Goal: Information Seeking & Learning: Compare options

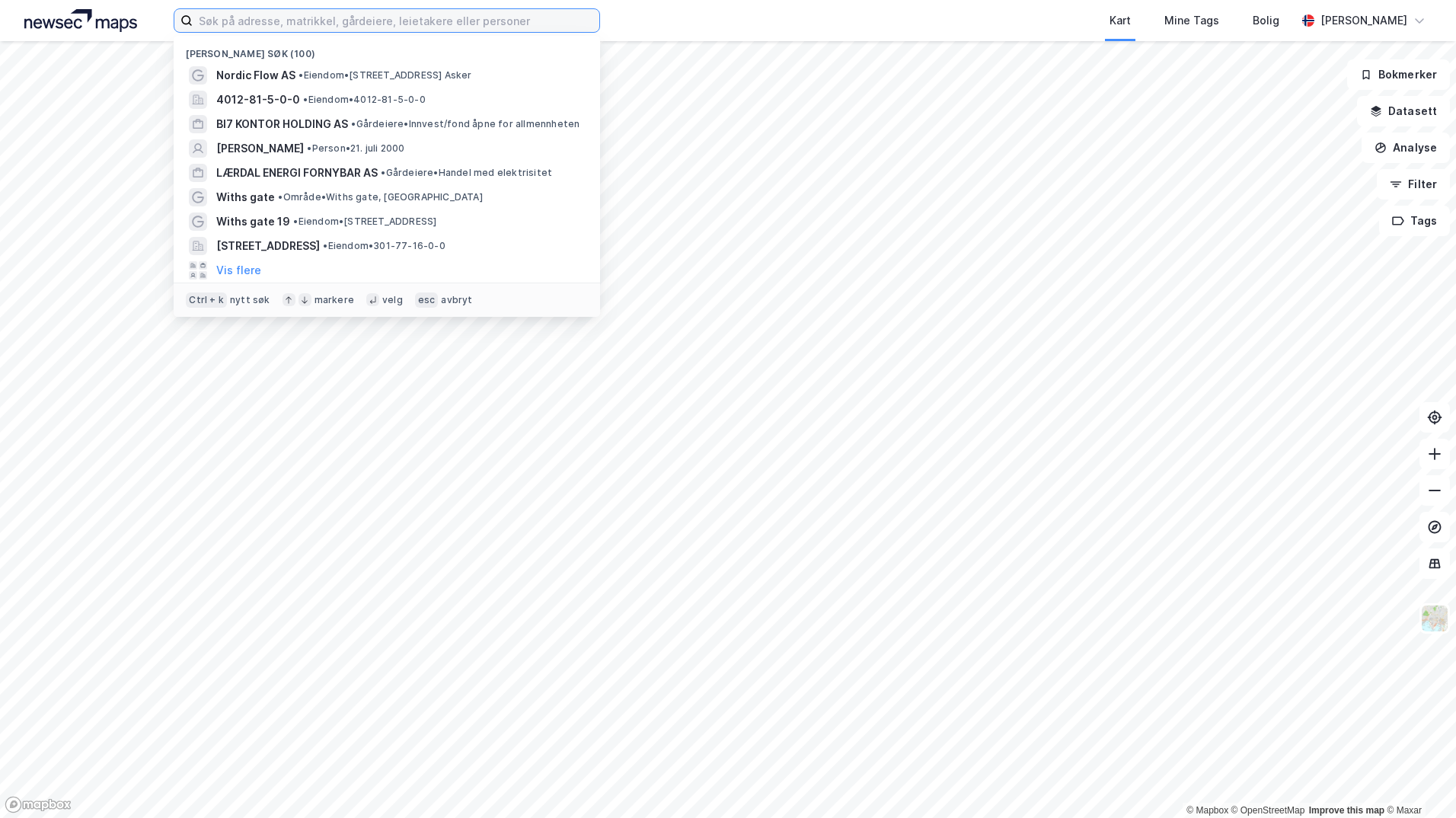
click at [463, 21] on input at bounding box center [396, 20] width 407 height 23
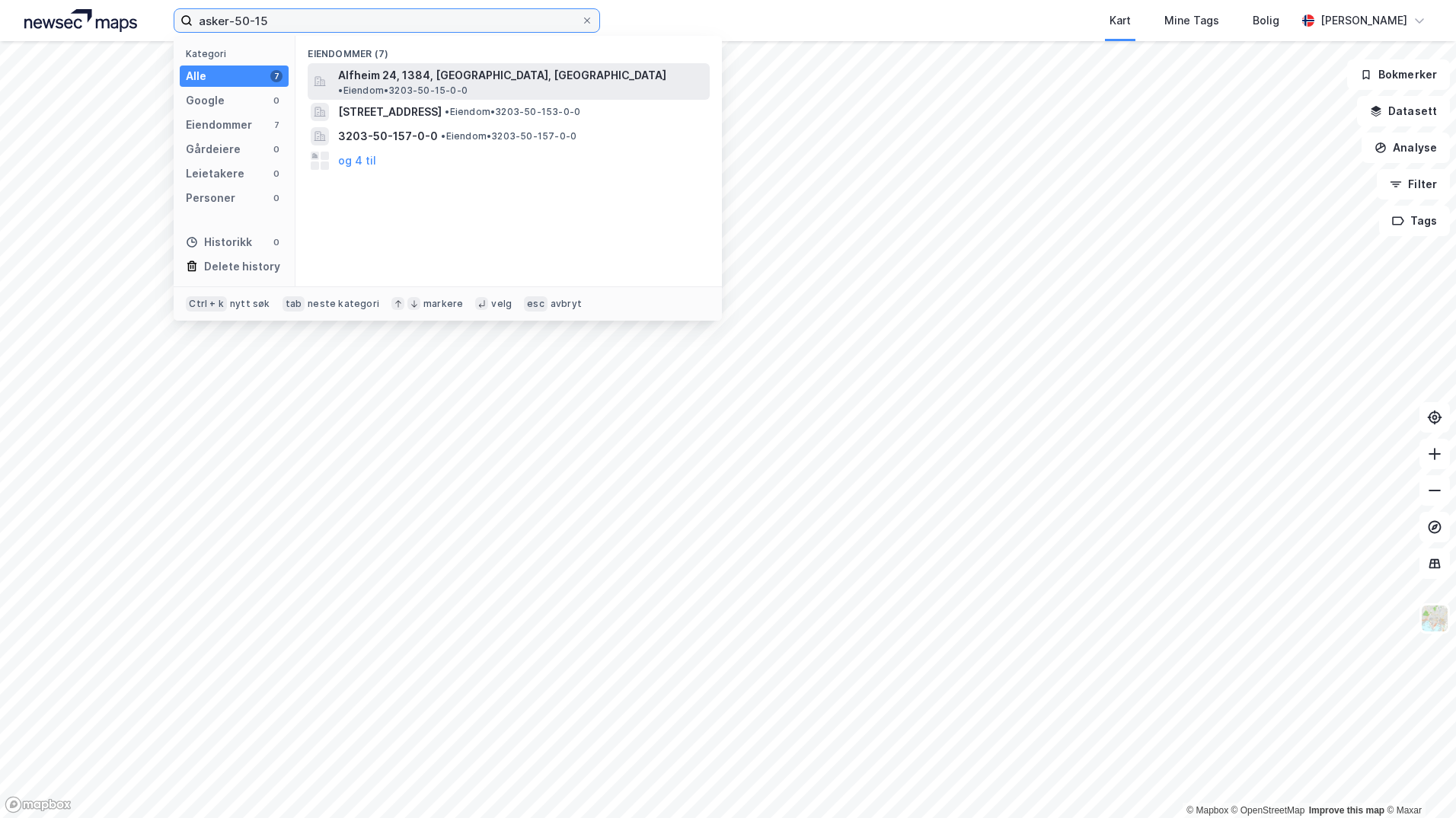
type input "asker-50-15"
click at [467, 85] on span "• Eiendom • 3203-50-15-0-0" at bounding box center [403, 90] width 130 height 12
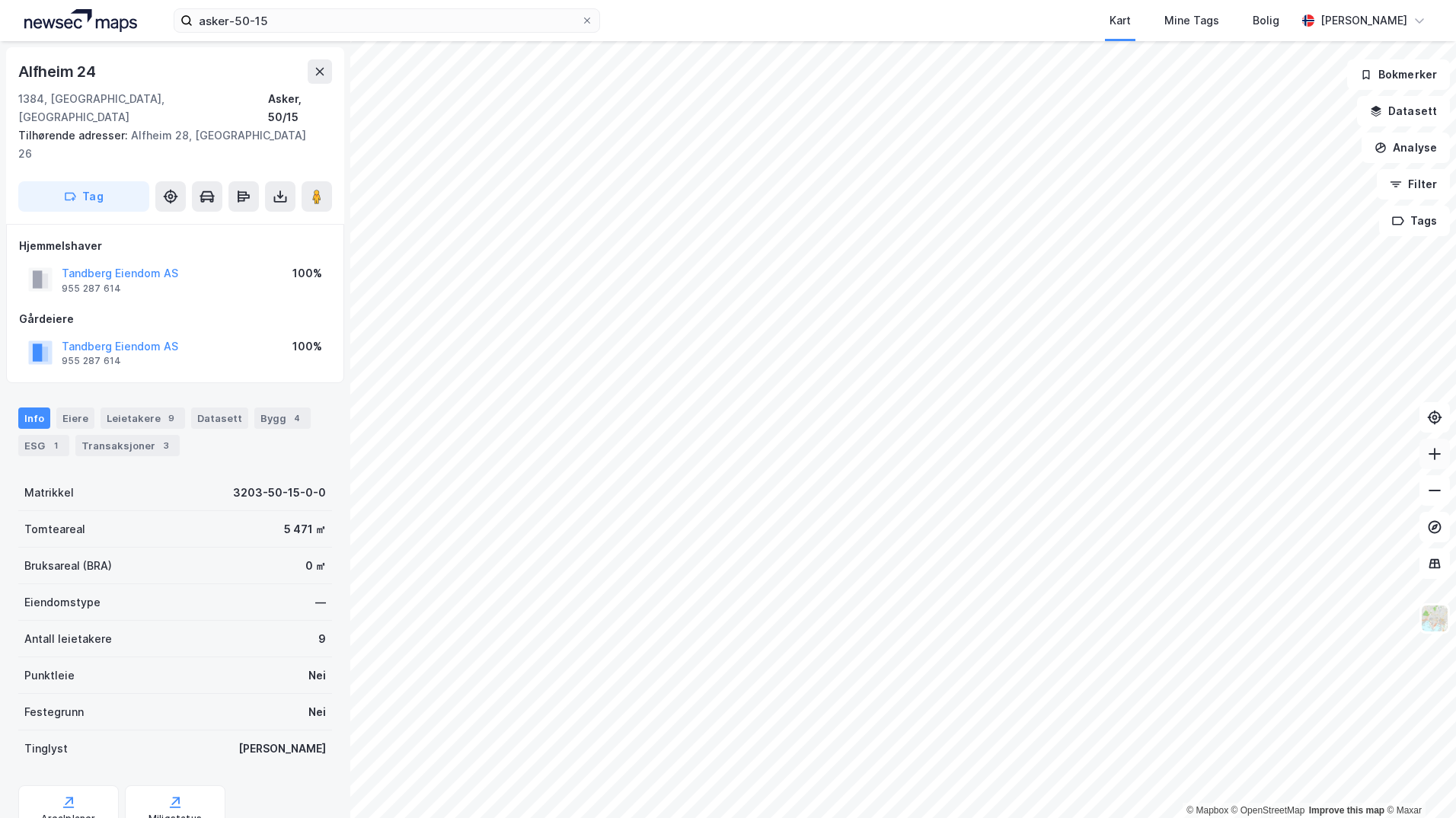
click at [1434, 452] on icon at bounding box center [1434, 454] width 15 height 15
click at [1439, 488] on icon at bounding box center [1434, 490] width 15 height 15
click at [1434, 618] on img at bounding box center [1435, 619] width 29 height 29
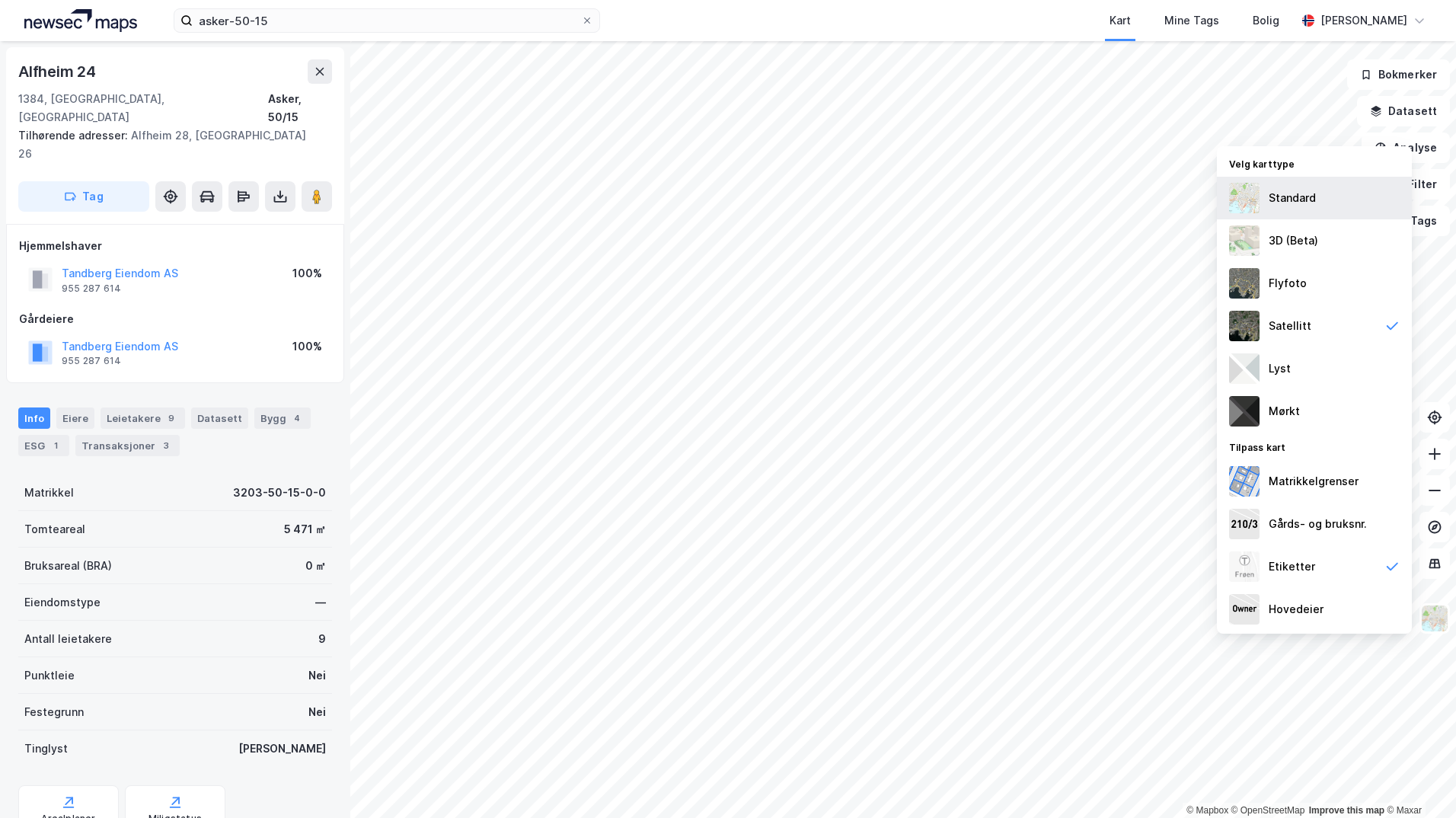
click at [1296, 196] on div "Standard" at bounding box center [1292, 197] width 48 height 19
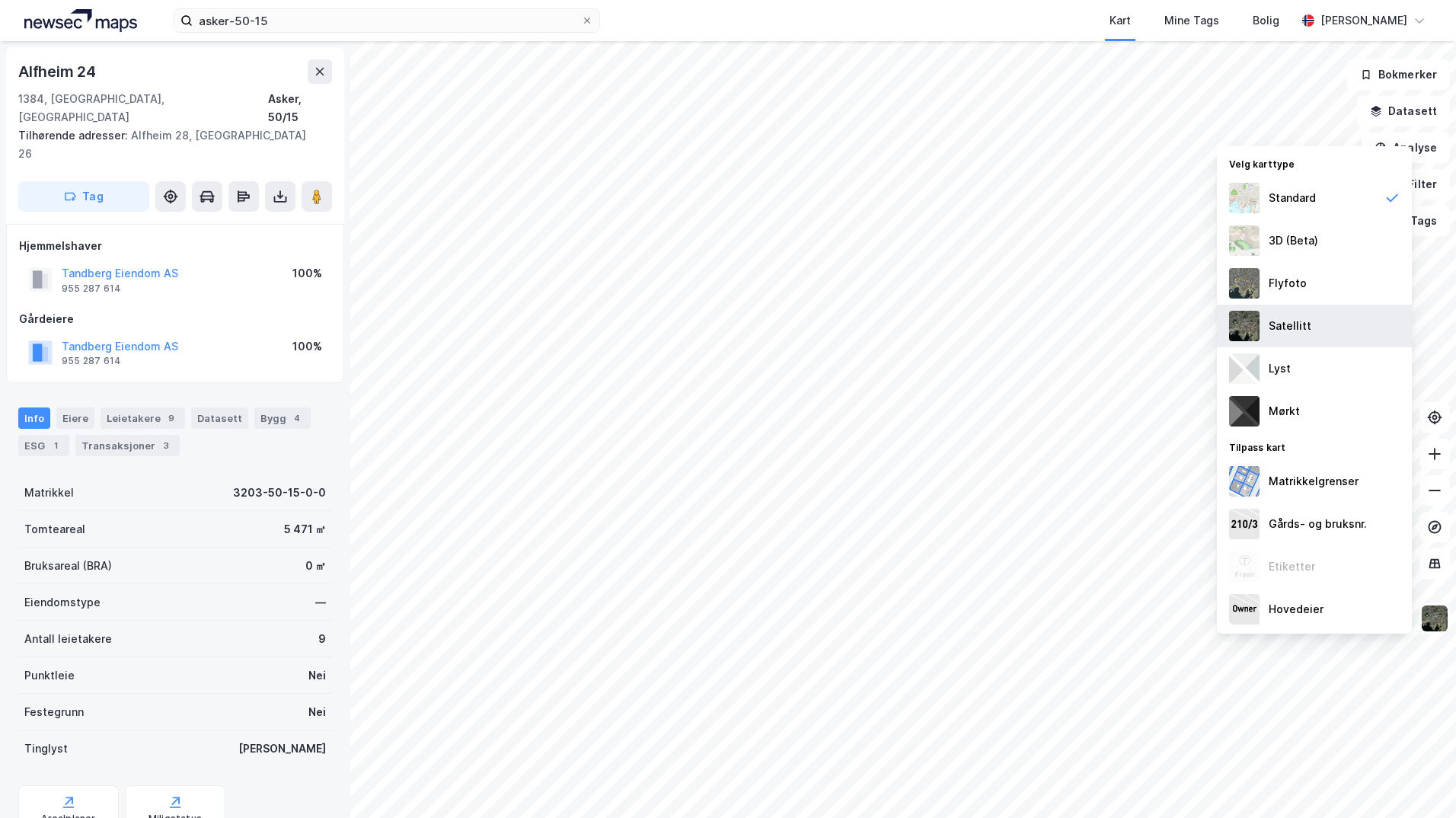
click at [1305, 321] on div "Satellitt" at bounding box center [1290, 326] width 43 height 19
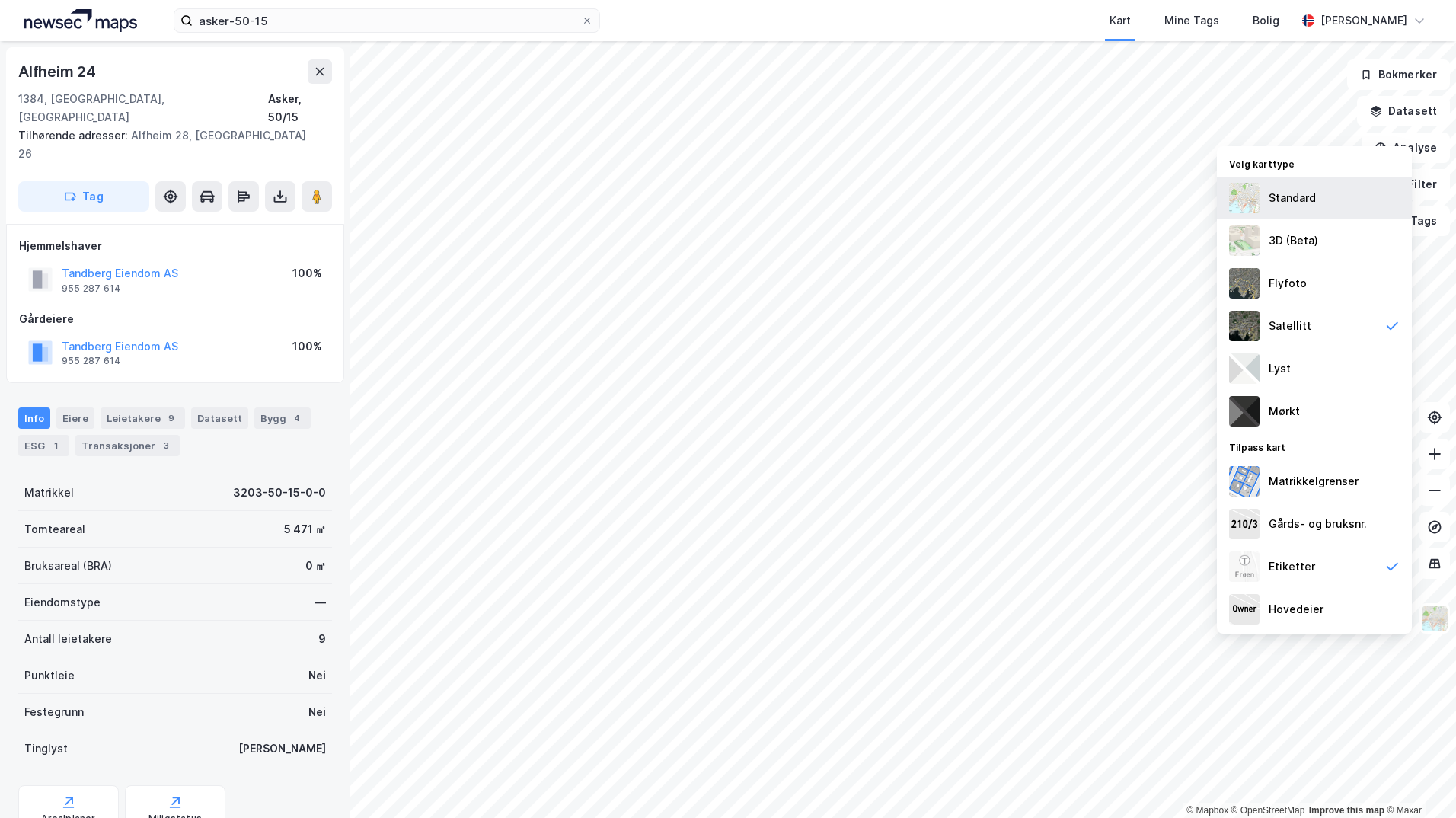
click at [1300, 189] on div "Standard" at bounding box center [1292, 197] width 48 height 19
click at [1439, 457] on icon at bounding box center [1434, 454] width 15 height 15
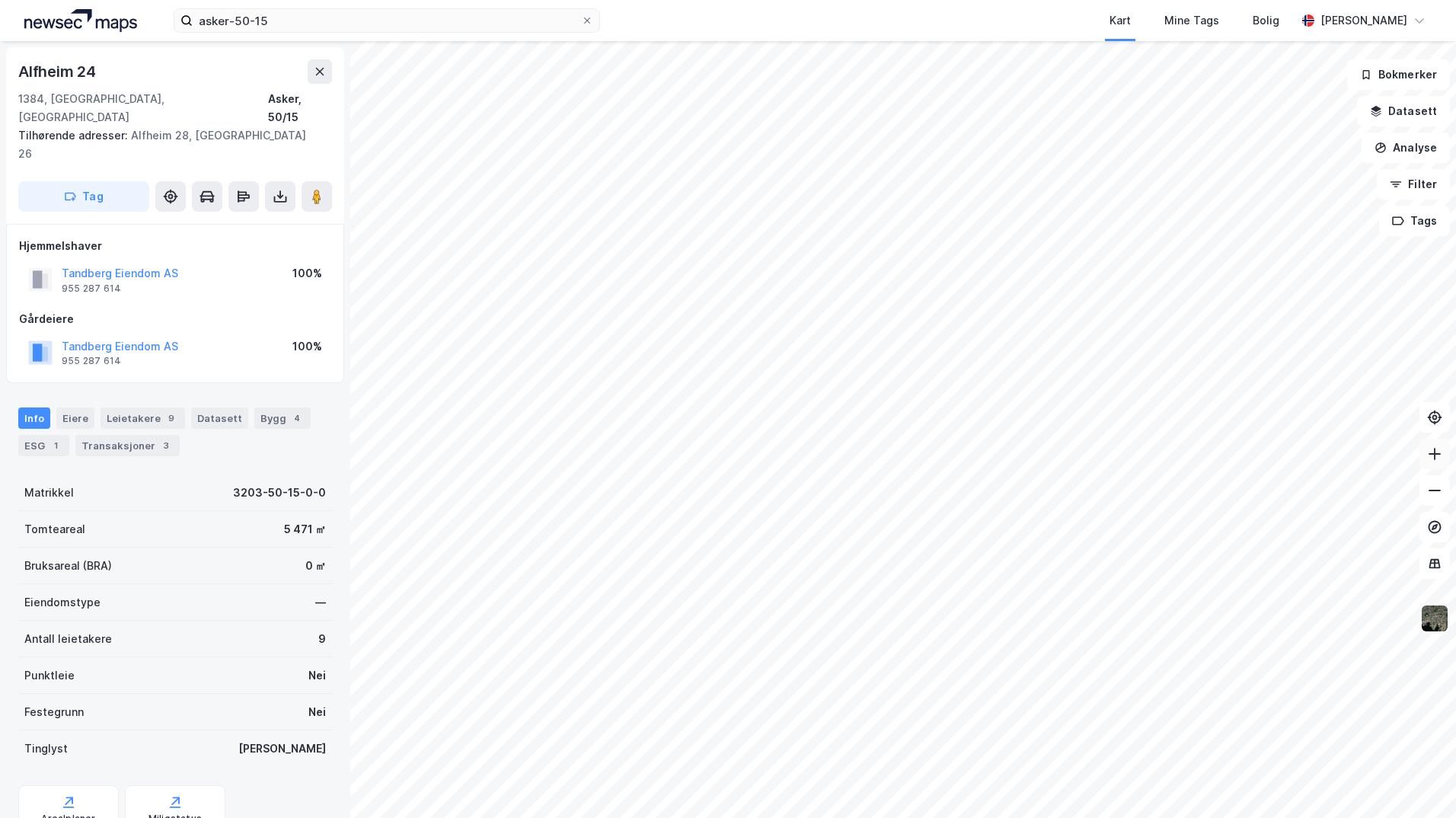
click at [1439, 457] on icon at bounding box center [1434, 454] width 15 height 15
